Goal: Task Accomplishment & Management: Manage account settings

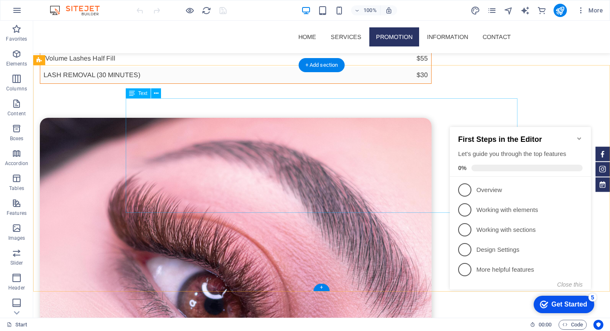
scroll to position [742, 0]
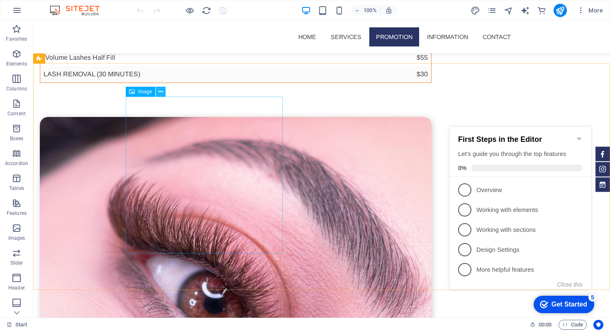
click at [160, 90] on icon at bounding box center [161, 92] width 5 height 9
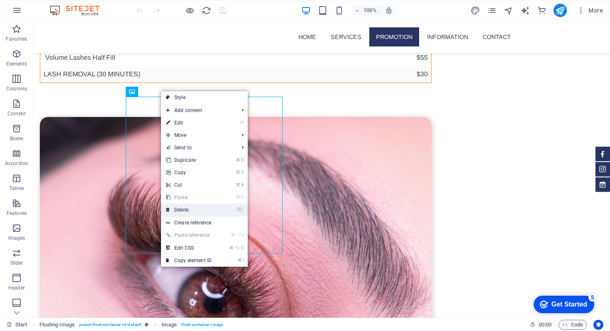
click at [197, 210] on link "⌦ Delete" at bounding box center [189, 210] width 56 height 12
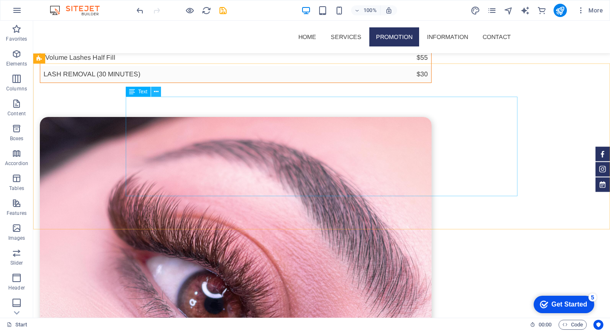
click at [156, 92] on icon at bounding box center [156, 92] width 5 height 9
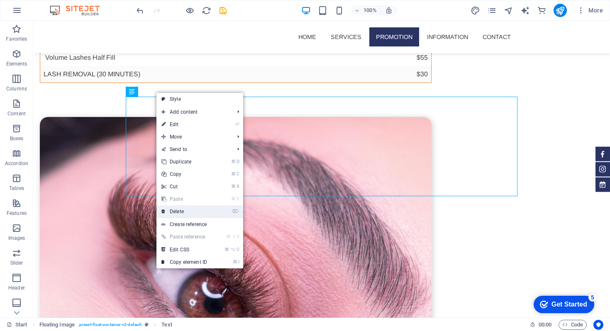
click at [176, 208] on link "⌦ Delete" at bounding box center [184, 211] width 56 height 12
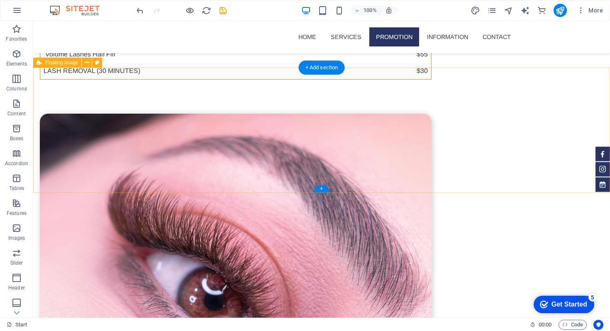
scroll to position [670, 0]
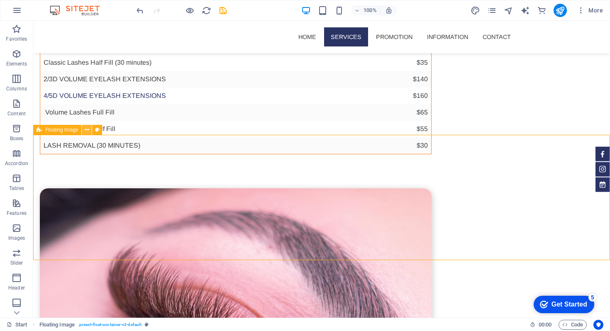
click at [86, 131] on icon at bounding box center [87, 130] width 5 height 9
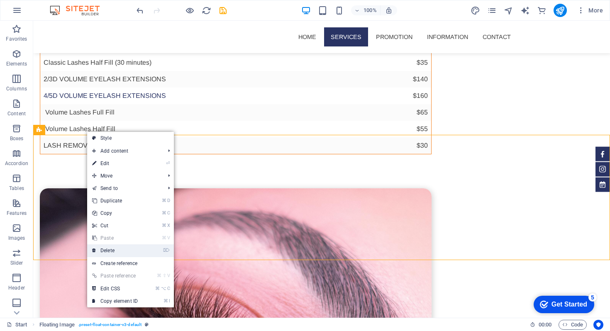
click at [120, 253] on link "⌦ Delete" at bounding box center [115, 251] width 56 height 12
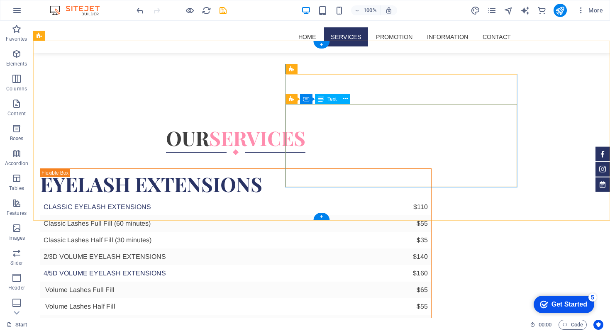
scroll to position [0, 0]
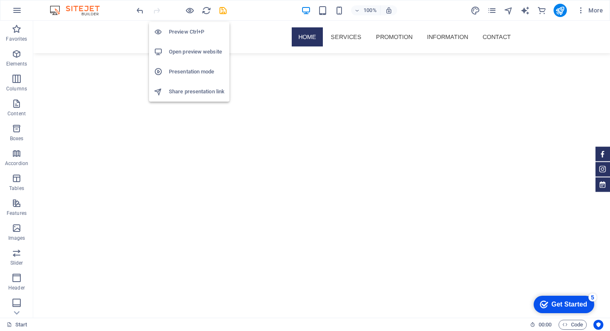
click at [182, 31] on h6 "Preview Ctrl+P" at bounding box center [197, 32] width 56 height 10
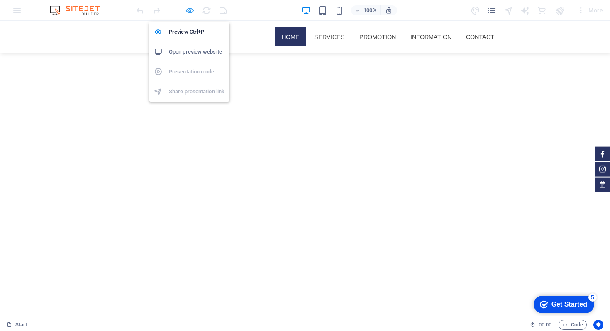
click at [189, 9] on icon "button" at bounding box center [190, 11] width 10 height 10
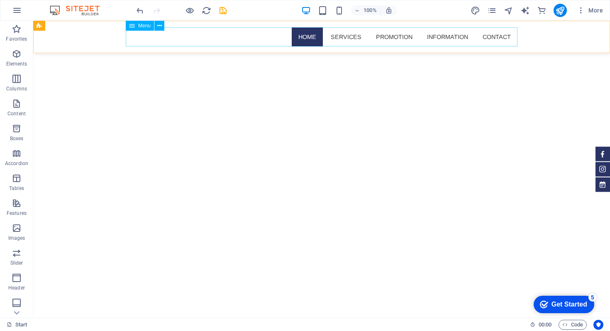
click at [398, 37] on nav "Home Services Promotion Information Contact" at bounding box center [322, 36] width 392 height 19
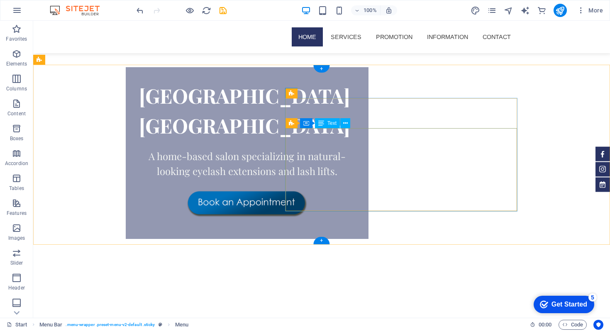
scroll to position [664, 0]
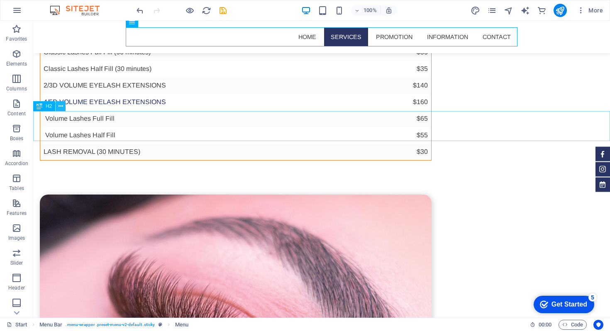
click at [61, 109] on icon at bounding box center [61, 106] width 5 height 9
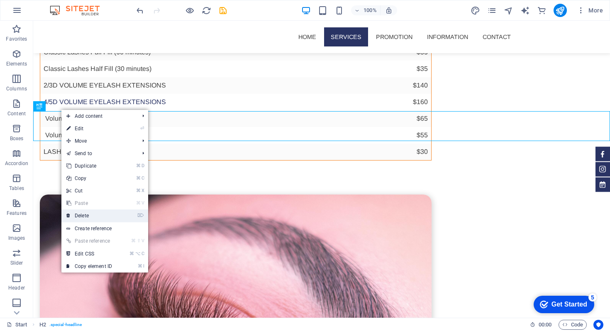
click at [86, 215] on link "⌦ Delete" at bounding box center [89, 216] width 56 height 12
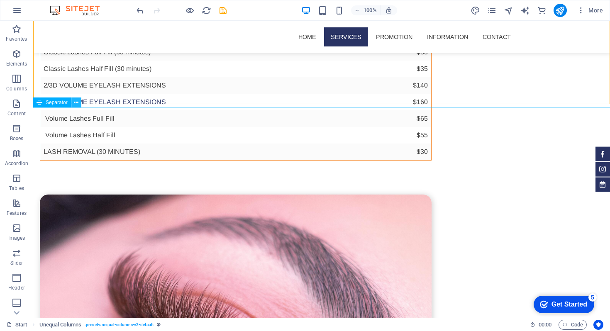
click at [77, 103] on icon at bounding box center [76, 102] width 5 height 9
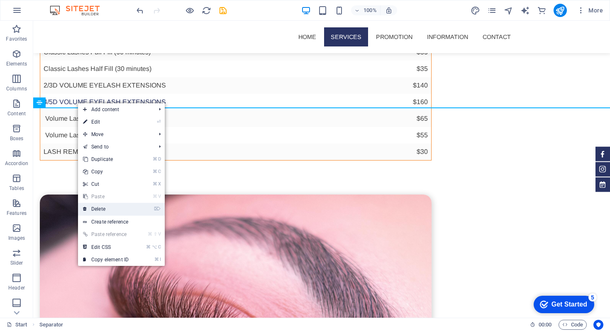
click at [105, 209] on link "⌦ Delete" at bounding box center [106, 209] width 56 height 12
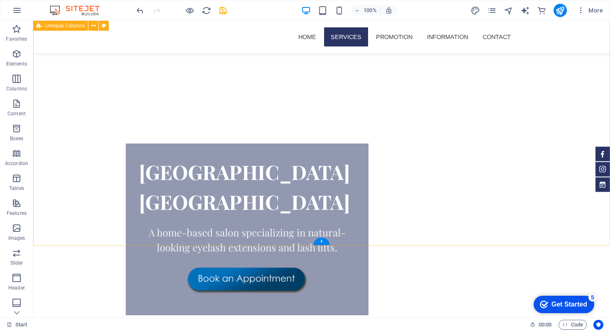
scroll to position [0, 0]
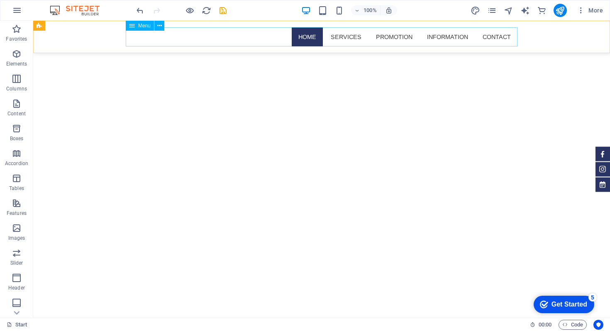
click at [392, 35] on nav "Home Services Promotion Information Contact" at bounding box center [322, 36] width 392 height 19
click at [159, 24] on icon at bounding box center [159, 26] width 5 height 9
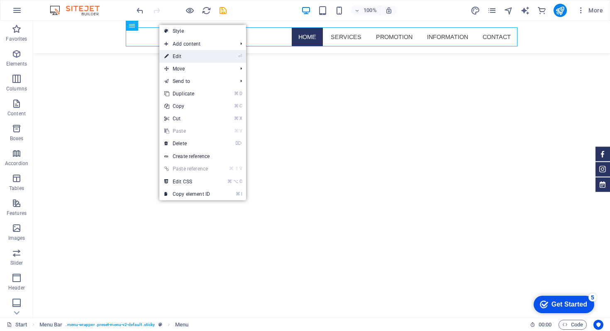
click at [170, 57] on link "⏎ Edit" at bounding box center [187, 56] width 56 height 12
select select
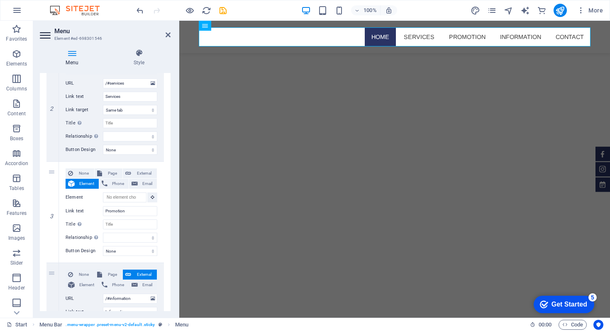
scroll to position [217, 0]
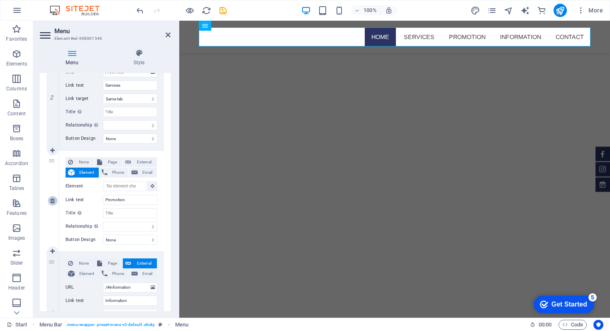
click at [52, 203] on icon at bounding box center [52, 201] width 5 height 6
select select
type input "/#information"
type input "Information"
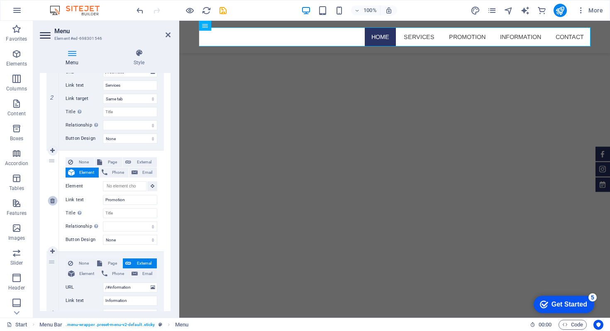
select select
type input "/#contact"
type input "Contact"
select select
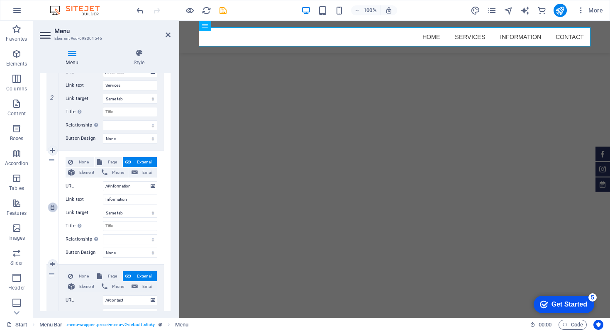
scroll to position [0, 0]
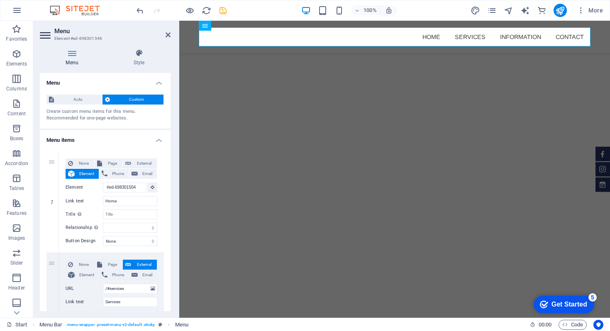
click at [225, 10] on icon "save" at bounding box center [223, 11] width 10 height 10
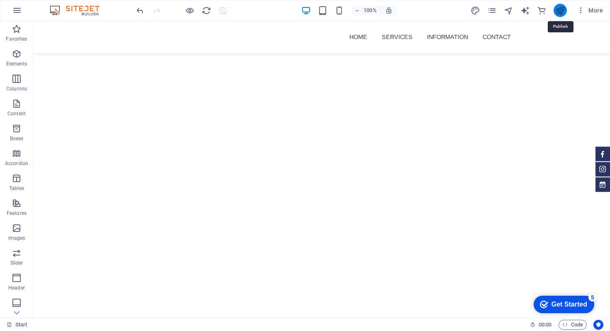
click at [560, 8] on icon "publish" at bounding box center [560, 11] width 10 height 10
